Goal: Navigation & Orientation: Find specific page/section

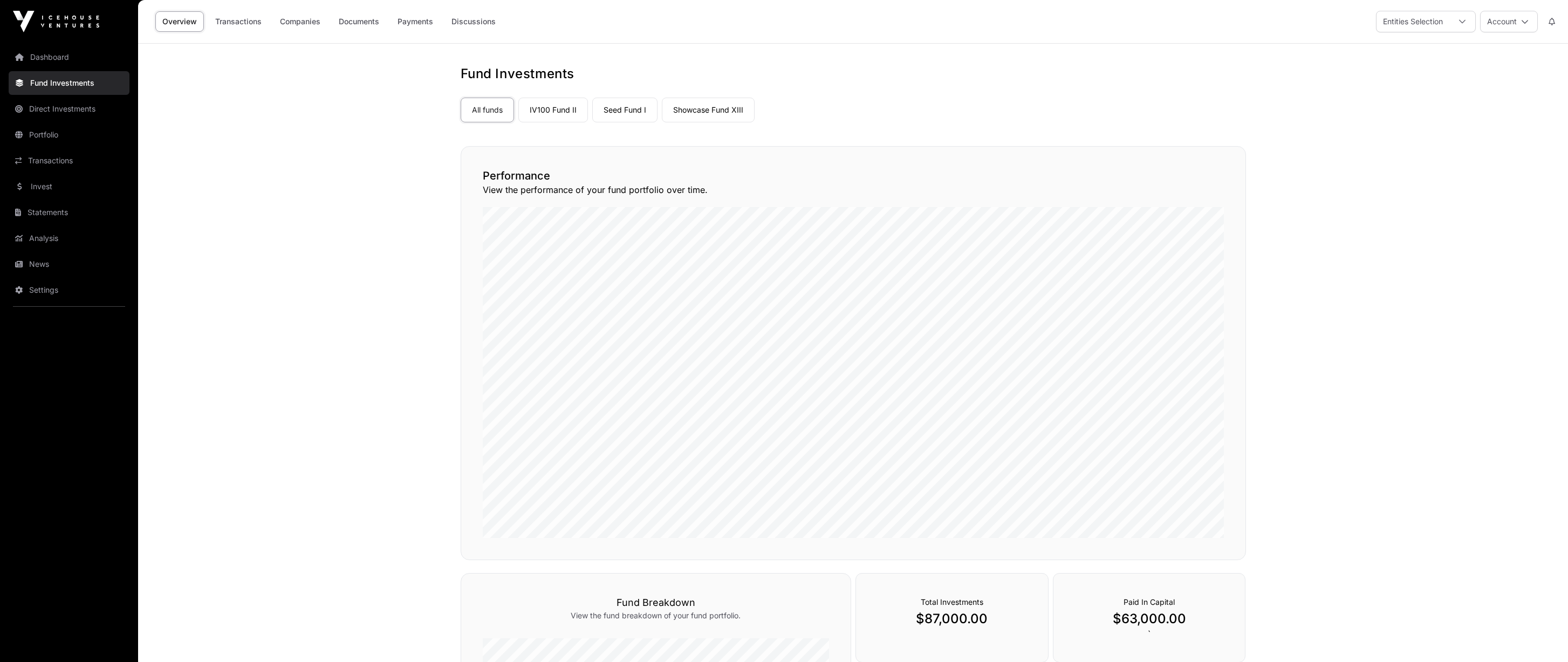
click at [694, 108] on link "Showcase Fund XIII" at bounding box center [708, 110] width 92 height 25
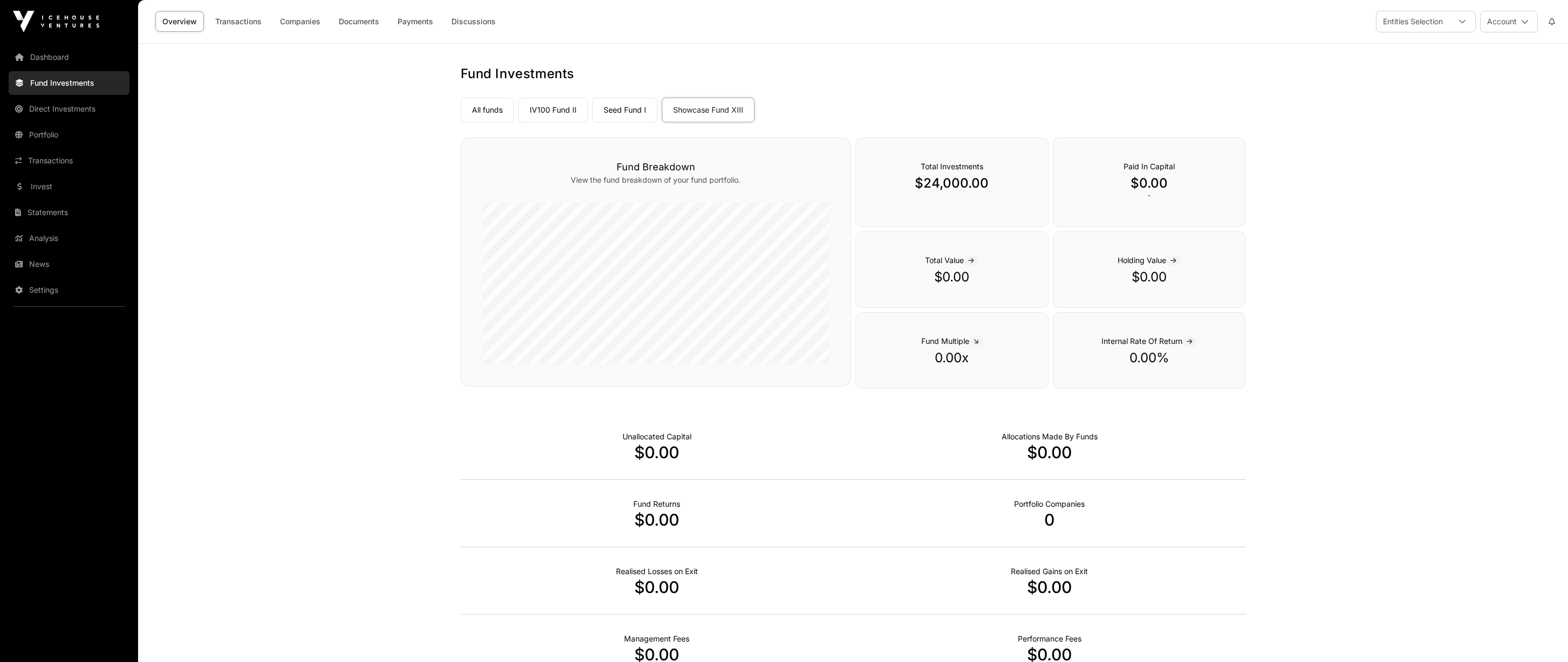
click at [580, 110] on link "IV100 Fund II" at bounding box center [553, 110] width 70 height 25
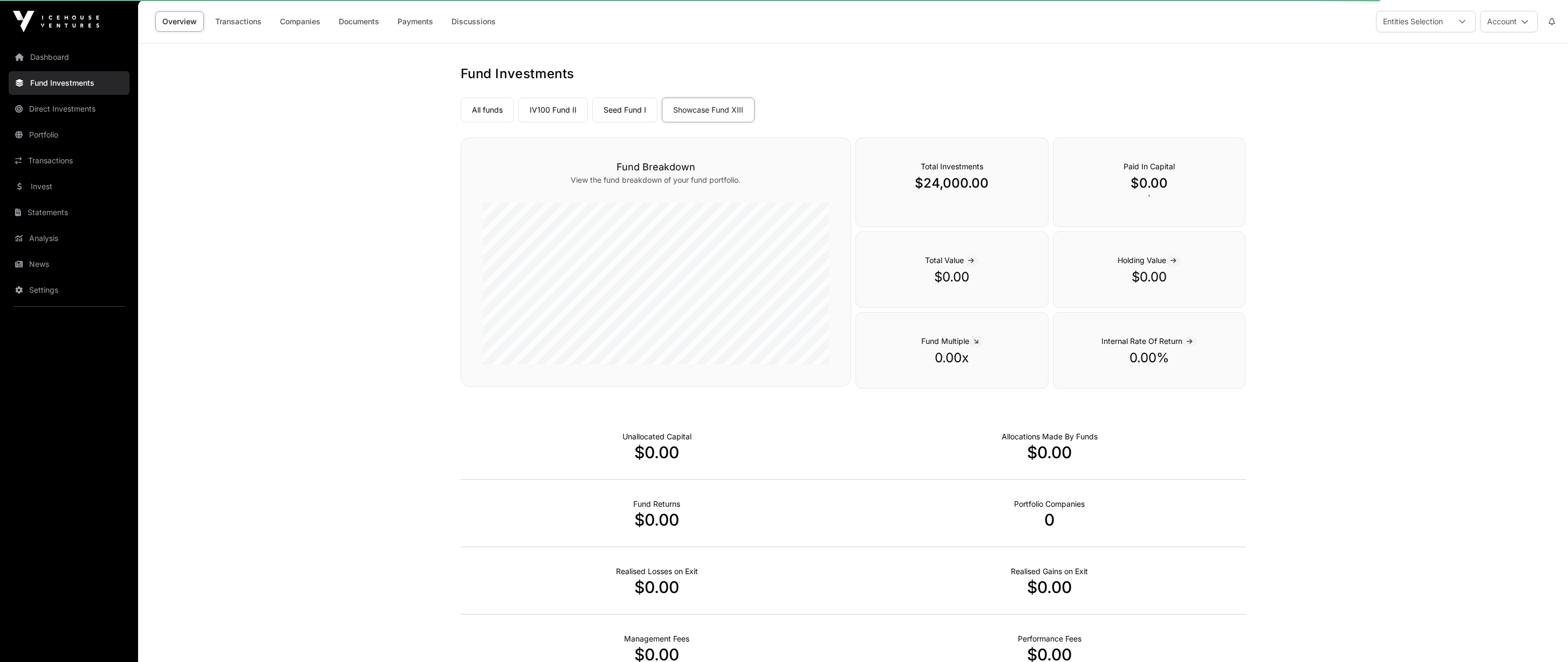
click at [572, 113] on link "IV100 Fund II" at bounding box center [553, 110] width 70 height 25
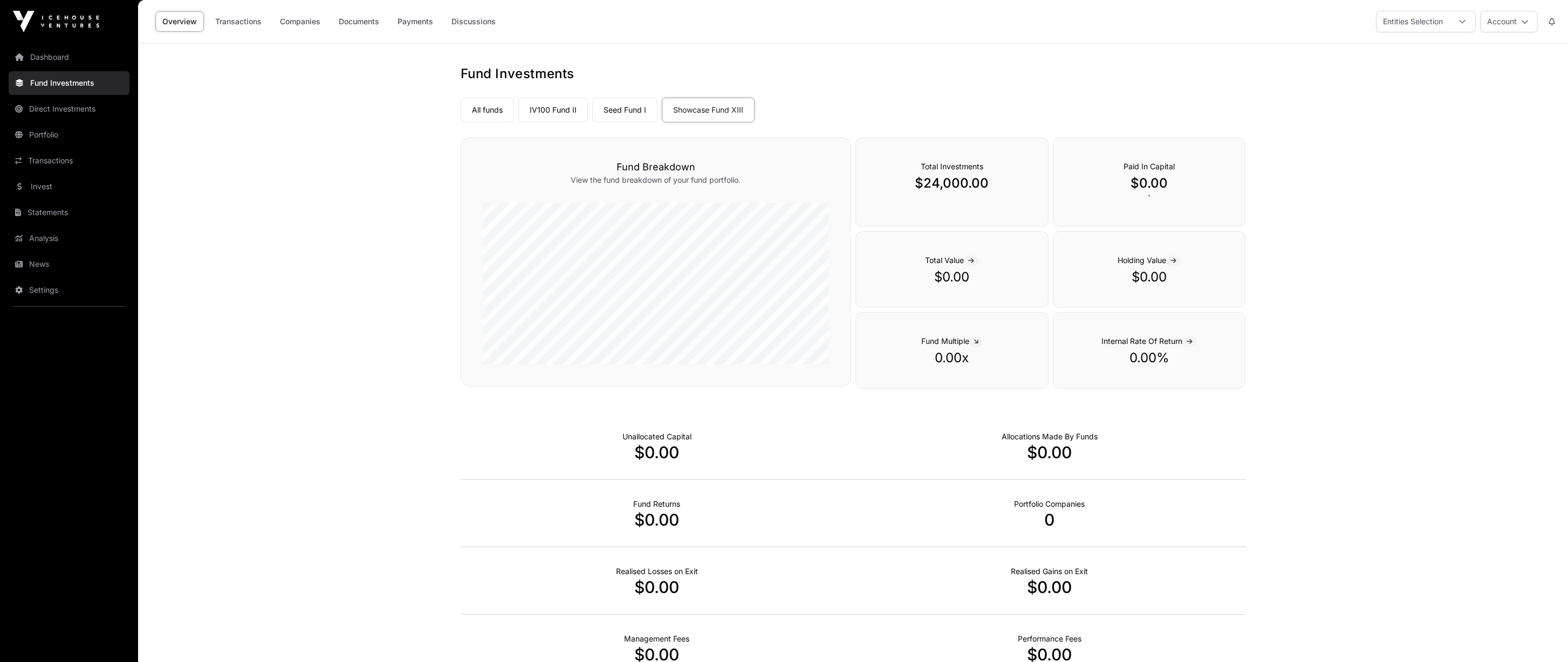
click at [103, 113] on link "Direct Investments" at bounding box center [68, 108] width 120 height 23
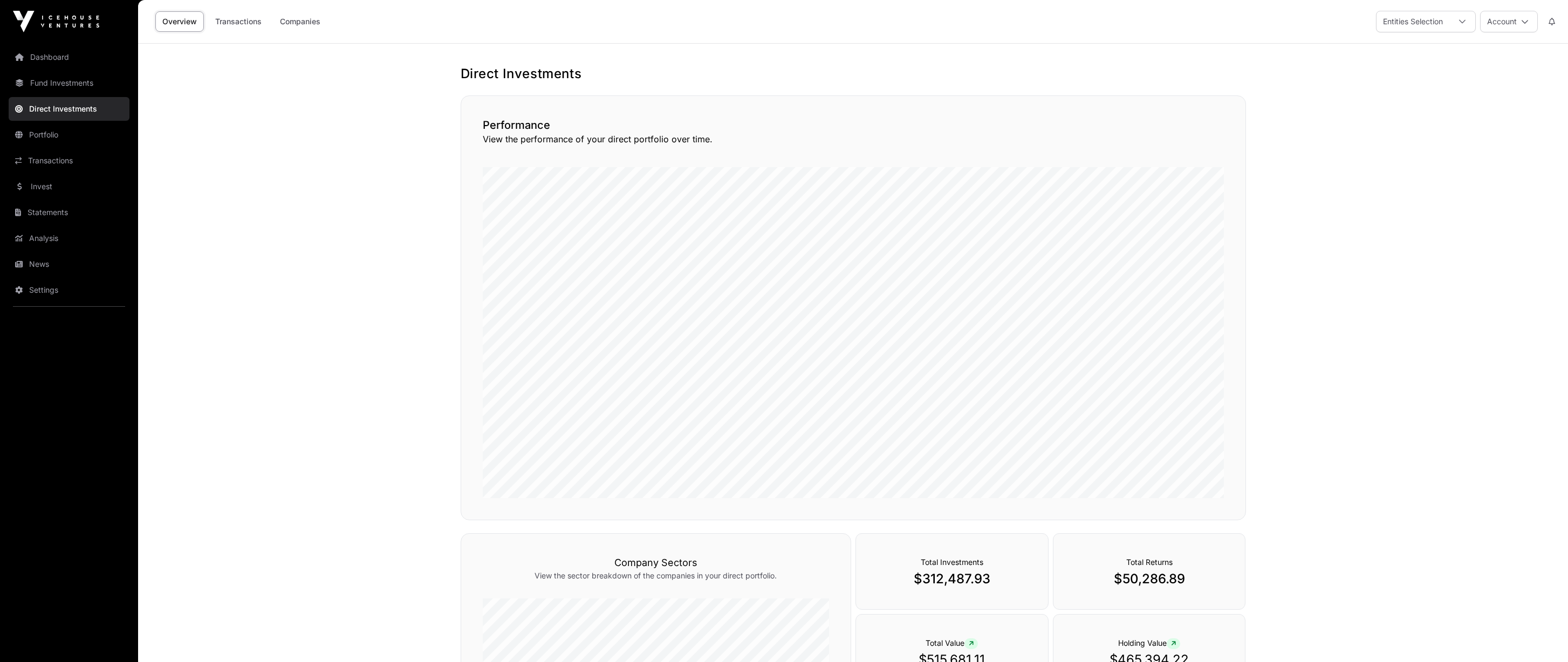
click at [86, 87] on link "Fund Investments" at bounding box center [68, 82] width 120 height 23
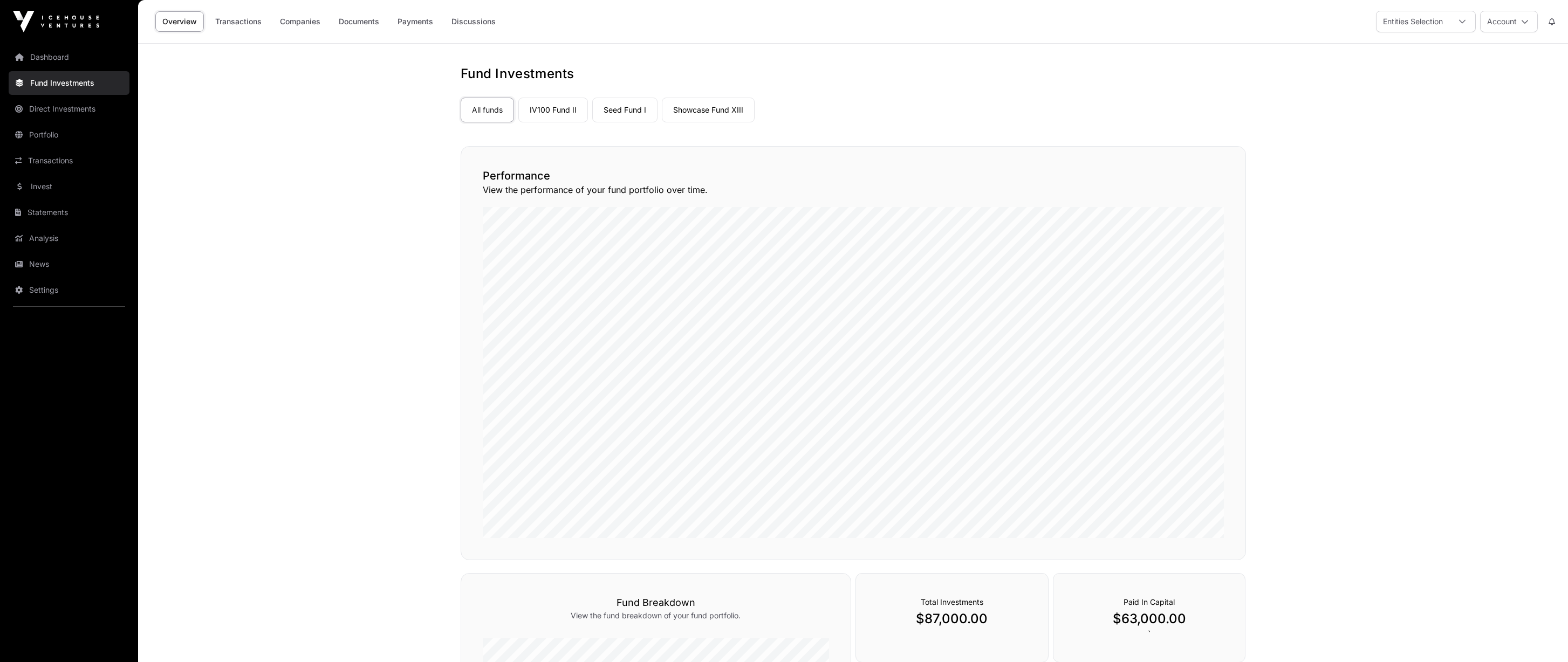
click at [550, 113] on link "IV100 Fund II" at bounding box center [553, 110] width 70 height 25
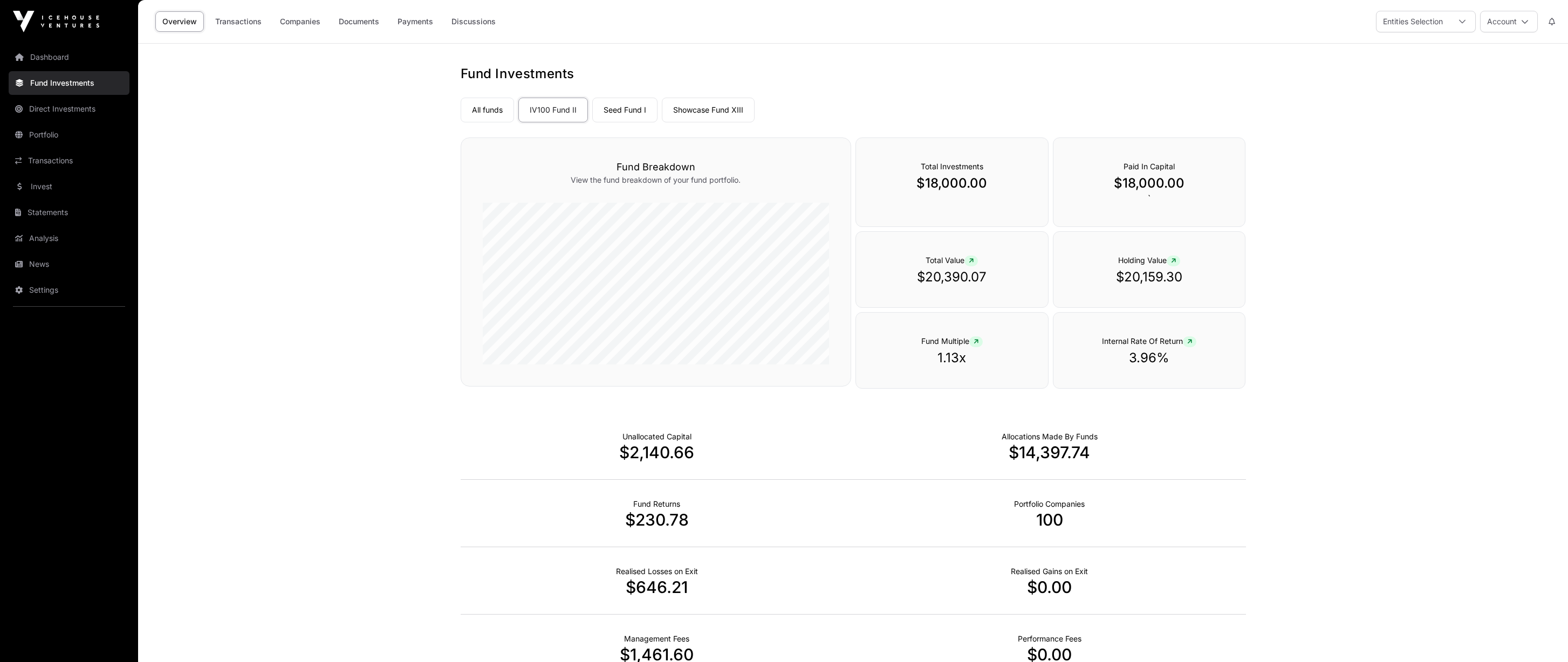
click at [622, 114] on link "Seed Fund I" at bounding box center [625, 110] width 65 height 25
click at [684, 115] on link "Showcase Fund XIII" at bounding box center [708, 107] width 92 height 25
click at [628, 120] on link "Seed Fund I" at bounding box center [625, 110] width 65 height 25
click at [1174, 260] on icon at bounding box center [1173, 261] width 5 height 7
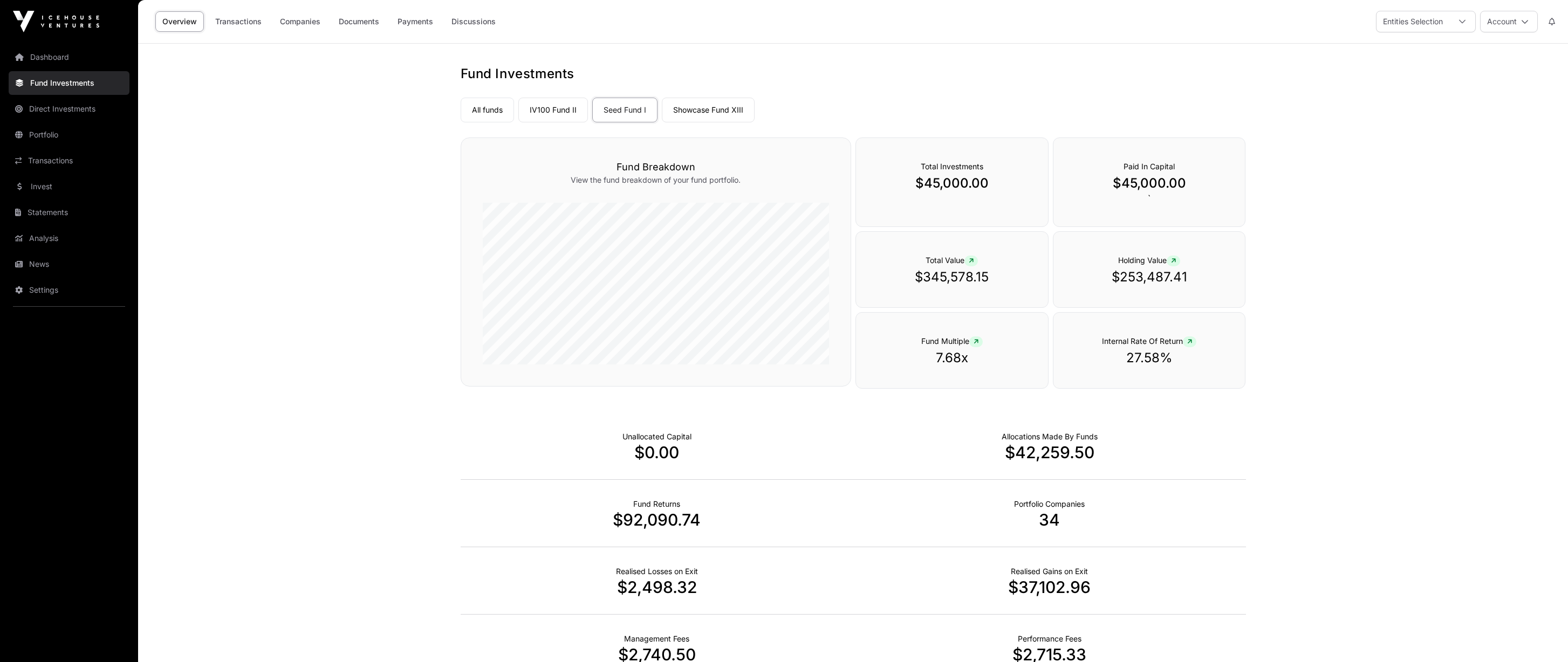
click at [973, 258] on icon at bounding box center [970, 261] width 5 height 7
